Goal: Navigation & Orientation: Find specific page/section

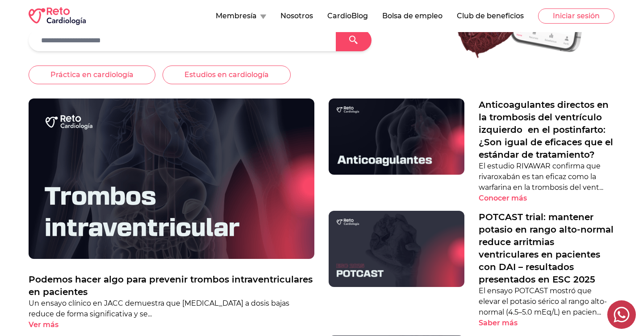
scroll to position [174, 0]
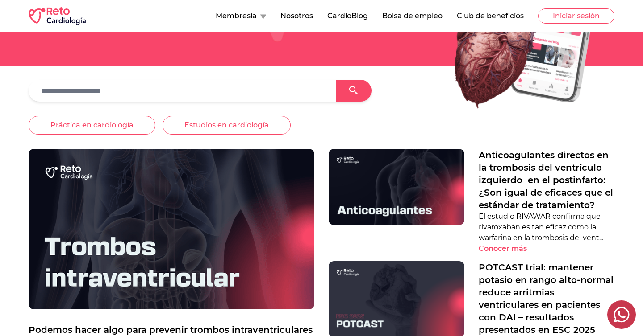
click at [260, 15] on icon at bounding box center [263, 16] width 6 height 5
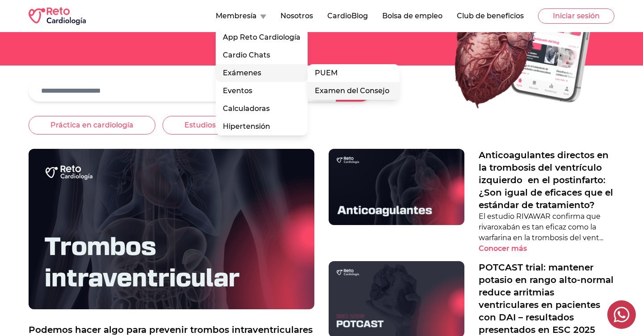
click at [329, 88] on link "Examen del Consejo" at bounding box center [353, 91] width 92 height 18
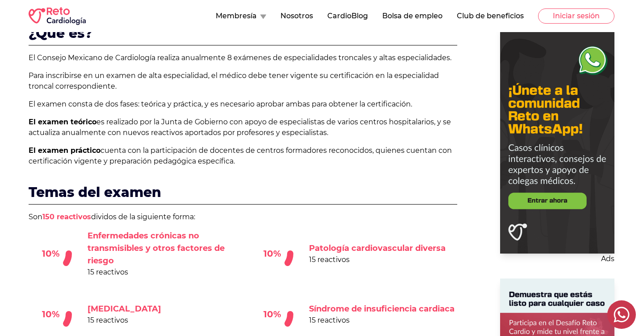
scroll to position [303, 0]
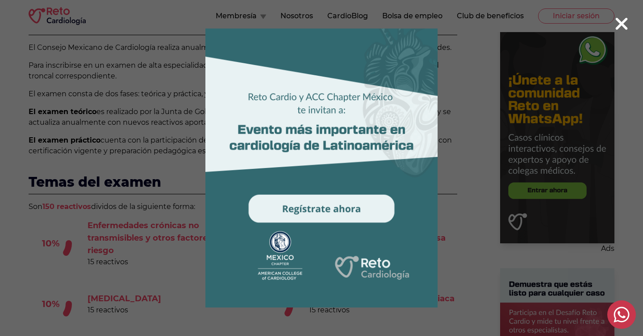
click at [614, 21] on icon at bounding box center [621, 23] width 14 height 19
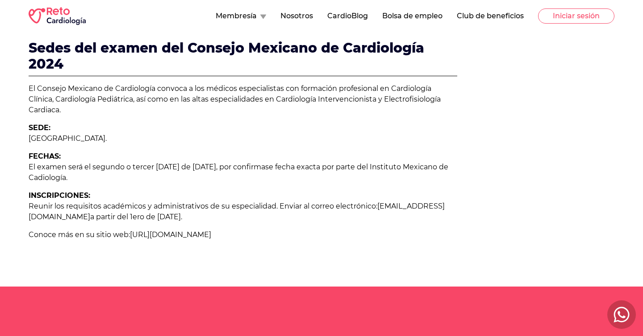
scroll to position [782, 0]
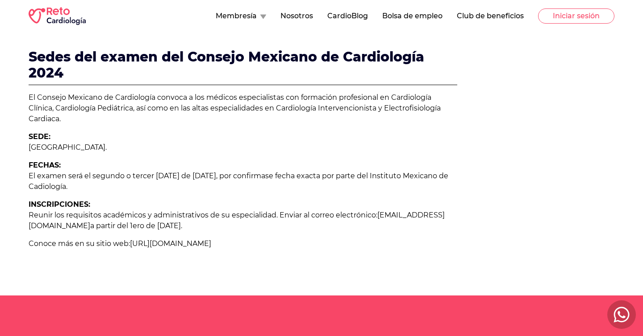
drag, startPoint x: 152, startPoint y: 123, endPoint x: 235, endPoint y: 125, distance: 83.0
click at [235, 160] on p "FECHAS: El examen será el segundo o tercer [DATE] de [DATE], por confirmase fec…" at bounding box center [243, 176] width 428 height 32
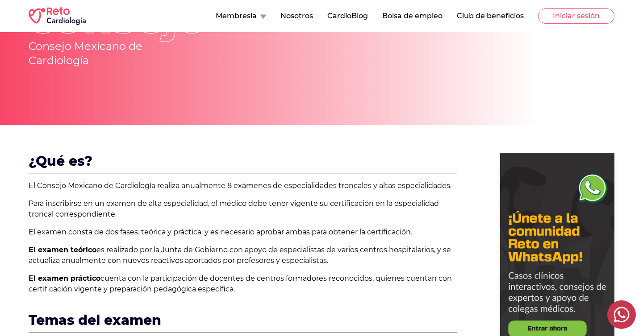
scroll to position [156, 0]
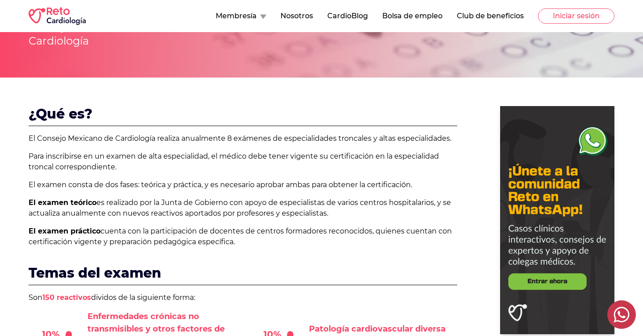
click at [256, 21] on button "Membresía" at bounding box center [241, 16] width 50 height 11
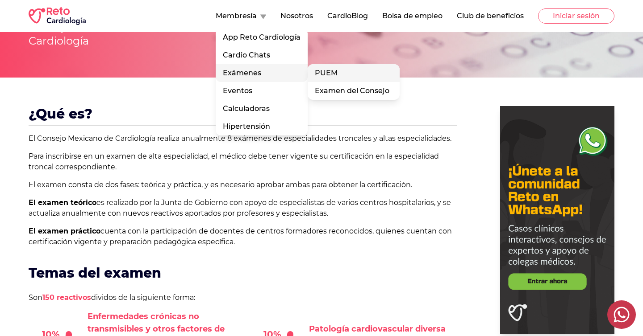
click at [322, 74] on link "PUEM" at bounding box center [353, 73] width 92 height 18
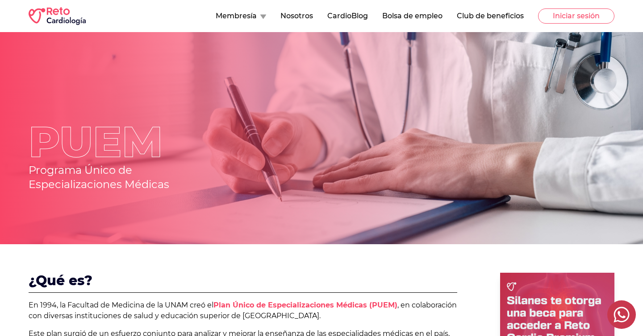
click at [247, 8] on div "Membresía Nosotros CardioBlog Bolsa de empleo Club de beneficios Iniciar sesión" at bounding box center [322, 16] width 586 height 18
click at [250, 14] on button "Membresía" at bounding box center [241, 16] width 50 height 11
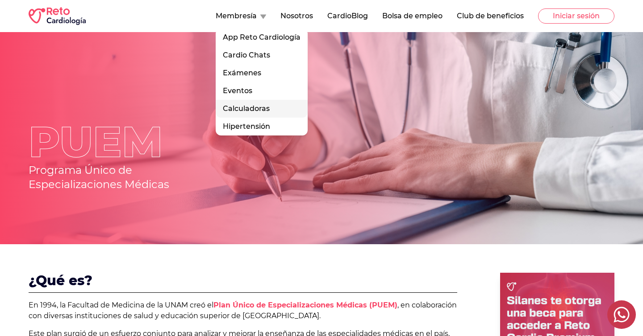
click at [278, 104] on link "Calculadoras" at bounding box center [262, 109] width 92 height 18
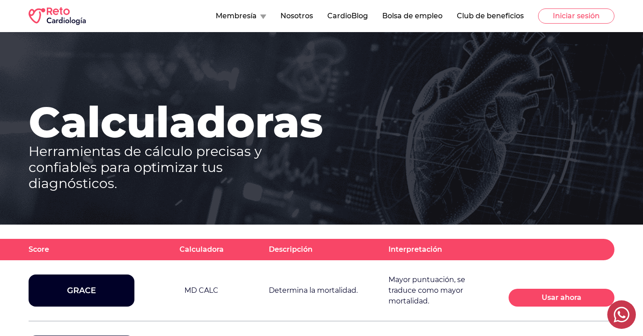
click at [255, 13] on button "Membresía" at bounding box center [241, 16] width 50 height 11
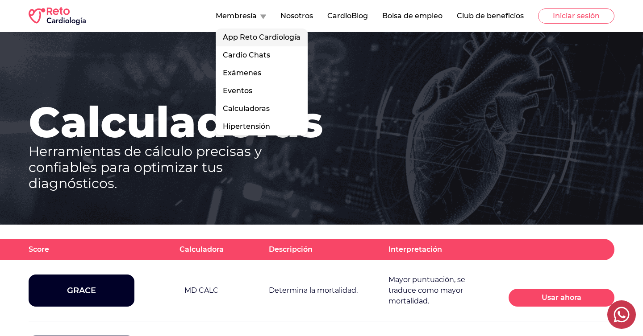
click at [265, 32] on link "App Reto Cardiología" at bounding box center [262, 38] width 92 height 18
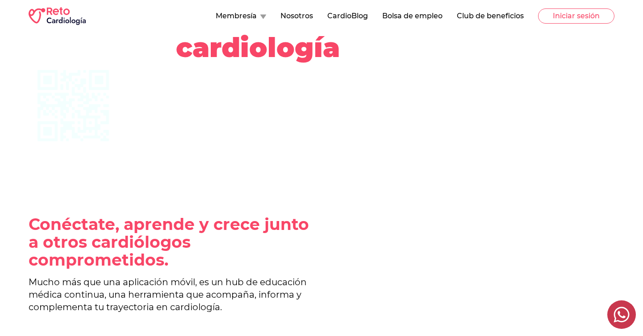
scroll to position [11, 0]
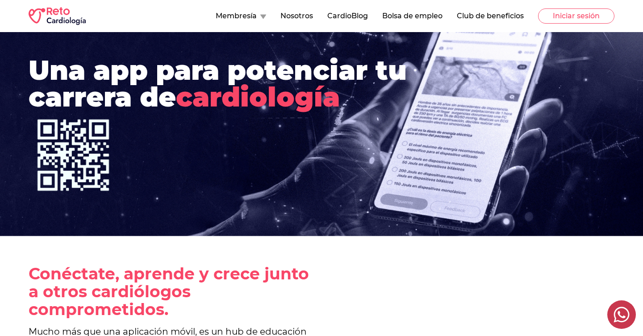
click at [501, 15] on button "Club de beneficios" at bounding box center [490, 16] width 67 height 11
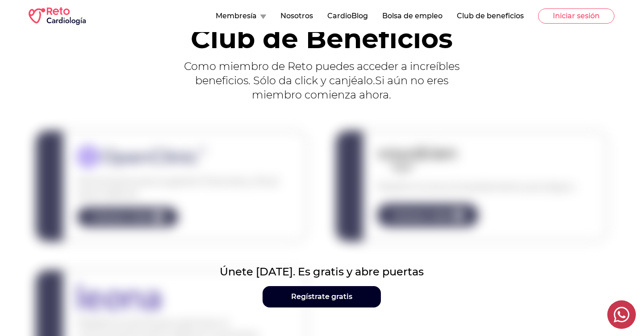
scroll to position [22, 0]
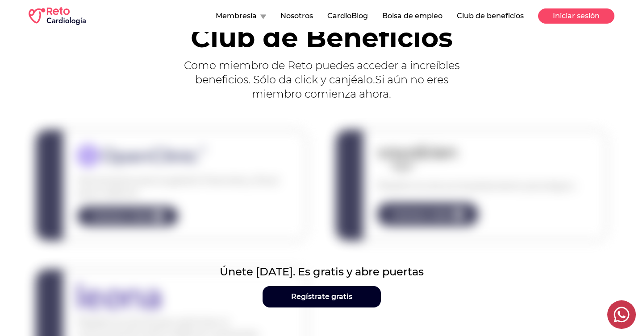
click at [593, 14] on button "Iniciar sesión" at bounding box center [576, 15] width 76 height 15
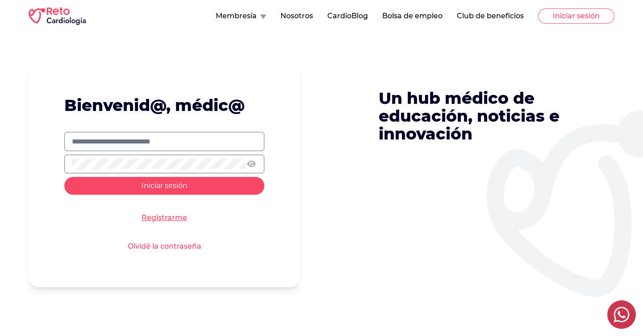
click at [137, 142] on input "text" at bounding box center [164, 142] width 185 height 11
type input "*********"
